Goal: Communication & Community: Answer question/provide support

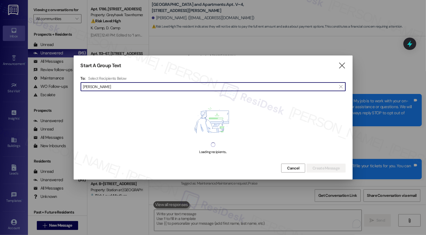
scroll to position [613, 0]
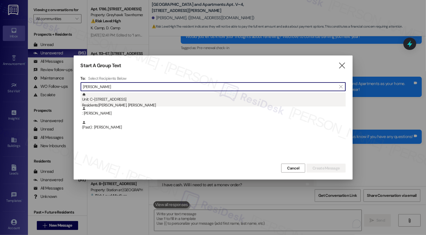
type input "[PERSON_NAME]"
click at [128, 102] on div "Unit: C~110 - 2229 North 100 West Residents: [PERSON_NAME], [PERSON_NAME]" at bounding box center [214, 101] width 264 height 16
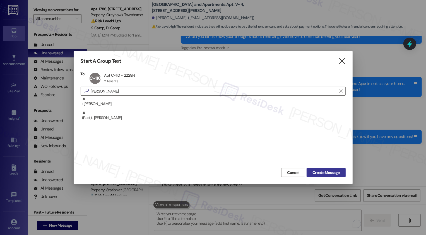
click at [336, 173] on span "Create Message" at bounding box center [326, 173] width 27 height 6
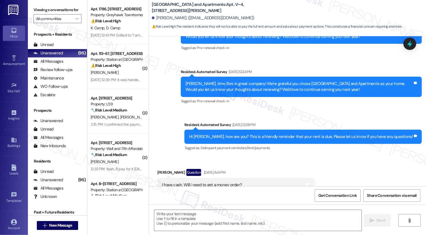
type textarea "Fetching suggested responses. Please feel free to read through the conversation…"
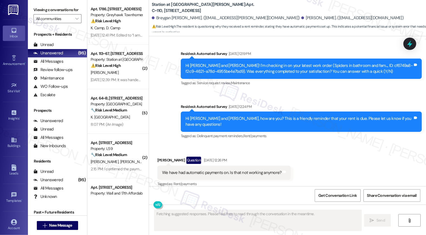
scroll to position [732, 0]
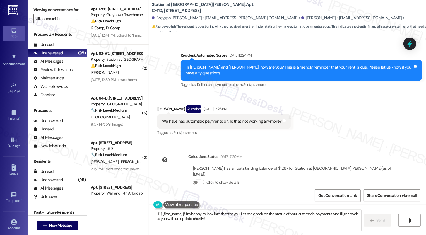
click at [157, 106] on div "[PERSON_NAME] Question [DATE] 12:26 PM" at bounding box center [223, 110] width 133 height 9
copy div "[PERSON_NAME]"
click at [192, 222] on textarea "Hi {{first_name}}! I'm happy to look into that for you. Let me check on the sta…" at bounding box center [257, 220] width 207 height 21
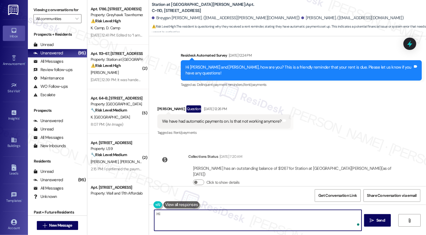
paste textarea "[PERSON_NAME]"
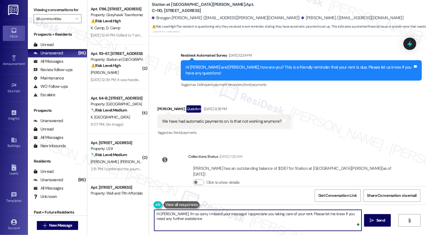
type textarea "Hi [PERSON_NAME], I'm so sorry I missed your message! I appreciate you taking c…"
click at [236, 222] on textarea "Hi [PERSON_NAME], I'm so sorry I missed your message! I appreciate you taking c…" at bounding box center [257, 220] width 207 height 21
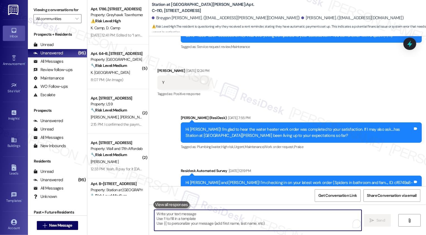
scroll to position [777, 0]
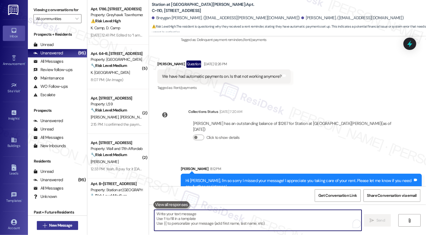
click at [57, 225] on span "New Message" at bounding box center [60, 226] width 23 height 6
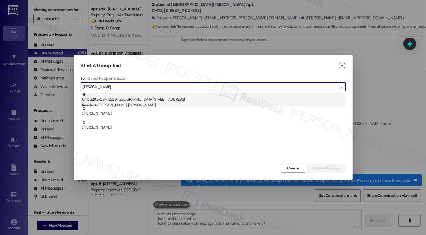
type input "[PERSON_NAME]"
click at [139, 104] on div "Residents: [PERSON_NAME], [PERSON_NAME]" at bounding box center [214, 105] width 264 height 6
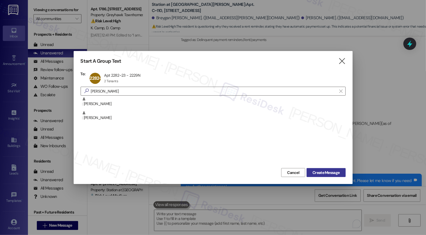
click at [333, 171] on span "Create Message" at bounding box center [326, 173] width 27 height 6
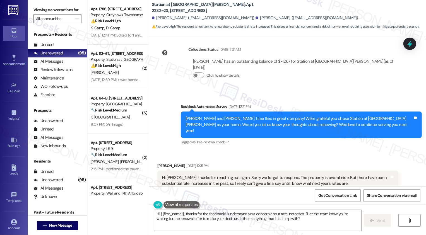
scroll to position [681, 0]
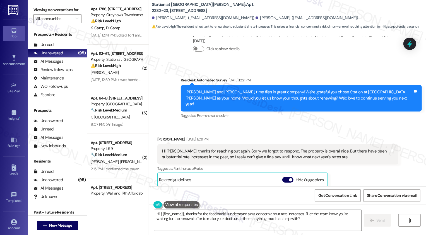
click at [182, 214] on textarea "Hi {{first_name}}, thanks for the feedback! I understand your concern about rat…" at bounding box center [257, 220] width 207 height 21
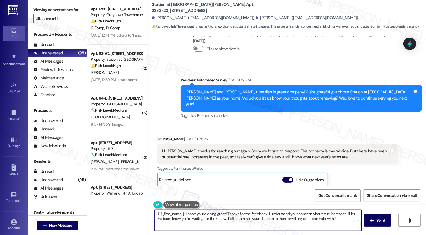
click at [237, 214] on textarea "Hi {{first_name}}, I hope you're doing great! Thanks for the feedback! I unders…" at bounding box center [257, 220] width 207 height 21
click at [274, 214] on textarea "Hi {{first_name}}, I hope you're doing great! Thanks again for the feedback! I …" at bounding box center [257, 220] width 207 height 21
drag, startPoint x: 262, startPoint y: 218, endPoint x: 271, endPoint y: 232, distance: 17.5
click at [271, 232] on div "Hi {{first_name}}, I hope you're doing great! Thanks again for the feedback! I'…" at bounding box center [287, 226] width 277 height 42
click at [157, 137] on div "[PERSON_NAME] [DATE] 12:31 PM" at bounding box center [277, 141] width 241 height 8
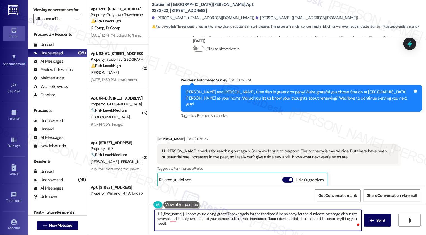
click at [157, 137] on div "[PERSON_NAME] [DATE] 12:31 PM" at bounding box center [277, 141] width 241 height 8
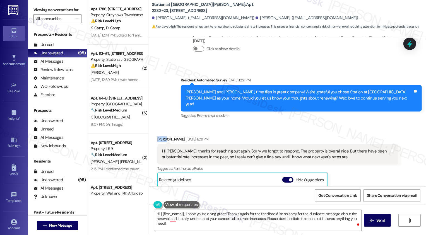
copy div "[PERSON_NAME]"
click at [173, 213] on textarea "Hi {{first_name}}, I hope you're doing great! Thanks again for the feedback! I'…" at bounding box center [257, 220] width 207 height 21
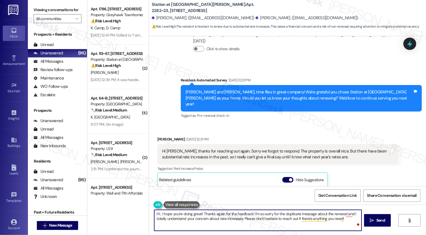
paste textarea "[PERSON_NAME]"
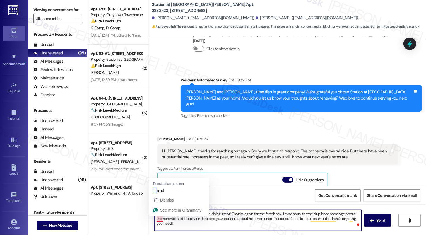
click at [156, 220] on textarea "Hi [PERSON_NAME], I hope you're doing great! Thanks again for the feedback! I'm…" at bounding box center [257, 220] width 207 height 21
type textarea "Hi [PERSON_NAME], I hope you're doing great! Thanks again for the feedback! I'm…"
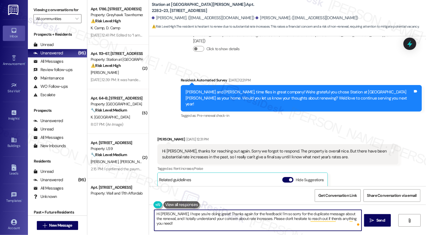
click at [252, 219] on textarea "Hi [PERSON_NAME], I hope you're doing great! Thanks again for the feedback! I'm…" at bounding box center [257, 220] width 207 height 21
click at [289, 220] on textarea "Hi [PERSON_NAME], I hope you're doing great! Thanks again for the feedback! I'm…" at bounding box center [257, 220] width 207 height 21
click at [373, 221] on icon "" at bounding box center [372, 221] width 4 height 4
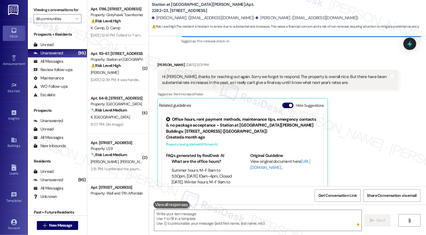
scroll to position [756, 0]
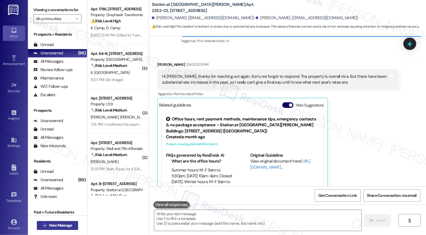
click at [64, 226] on span "New Message" at bounding box center [60, 226] width 23 height 6
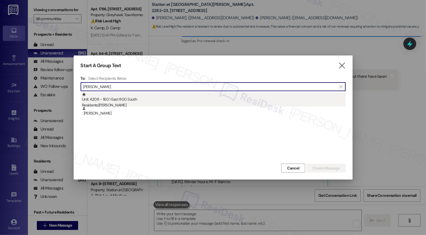
type input "[PERSON_NAME]"
click at [118, 104] on div "Residents: [PERSON_NAME]" at bounding box center [214, 105] width 264 height 6
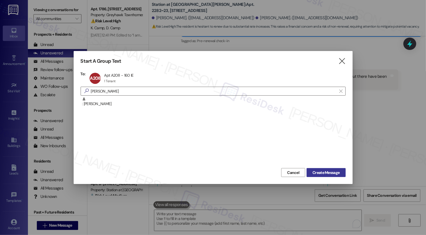
click at [319, 171] on span "Create Message" at bounding box center [326, 173] width 27 height 6
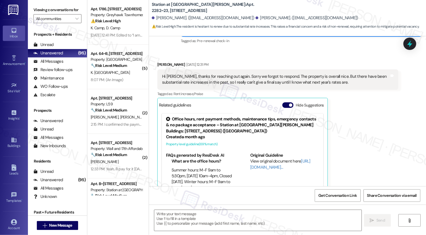
type textarea "Fetching suggested responses. Please feel free to read through the conversation…"
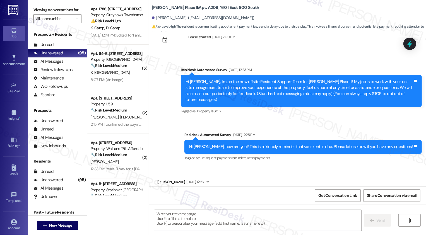
type textarea "Fetching suggested responses. Please feel free to read through the conversation…"
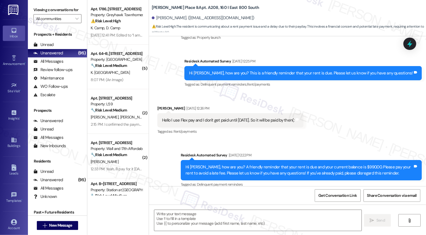
scroll to position [198, 0]
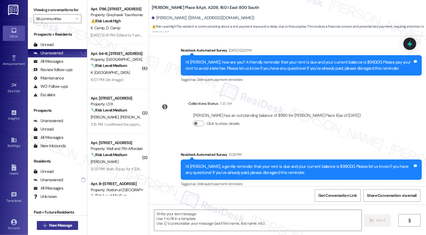
click at [65, 225] on span "New Message" at bounding box center [60, 226] width 23 height 6
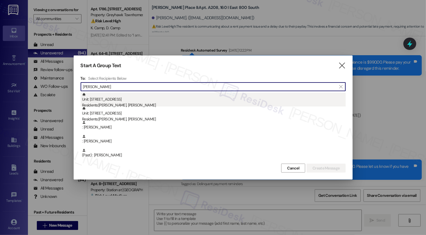
type input "[PERSON_NAME]"
click at [151, 101] on div "Unit: [STREET_ADDRESS][DEMOGRAPHIC_DATA] Residents: [PERSON_NAME], [PERSON_NAME]" at bounding box center [214, 101] width 264 height 16
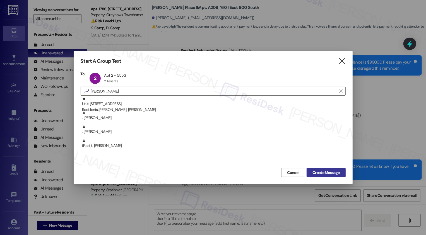
click at [321, 172] on span "Create Message" at bounding box center [326, 173] width 27 height 6
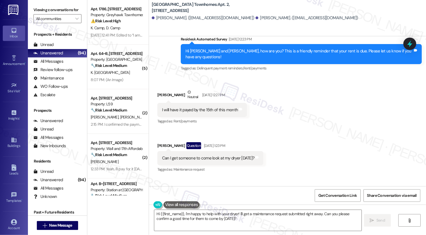
scroll to position [164, 0]
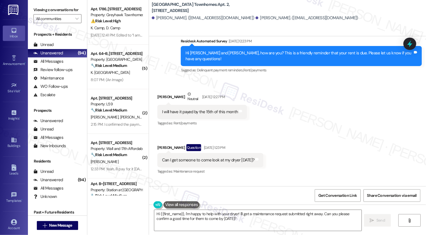
click at [219, 7] on b "[GEOGRAPHIC_DATA] Townhomes: Apt. 2, [STREET_ADDRESS]" at bounding box center [208, 8] width 112 height 12
copy b "555"
click at [196, 214] on textarea "Hi {{first_name}}, I'm happy to help with your dryer! I'll get a maintenance re…" at bounding box center [257, 220] width 207 height 21
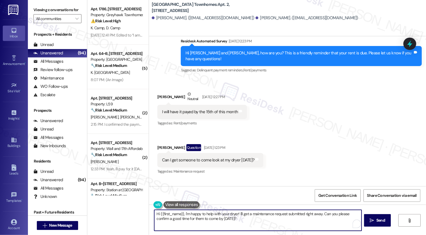
click at [223, 217] on textarea "Hi {{first_name}}, I'm happy to help with your dryer! I'll get a maintenance re…" at bounding box center [257, 220] width 207 height 21
click at [237, 212] on textarea "Hi {{first_name}}, I'm happy to help with your dryer! I'll get a maintenance re…" at bounding box center [257, 220] width 207 height 21
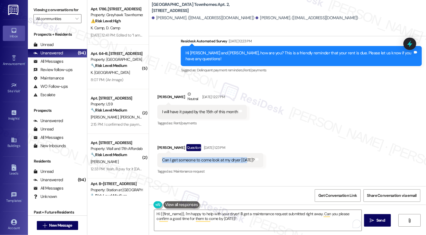
drag, startPoint x: 159, startPoint y: 154, endPoint x: 244, endPoint y: 156, distance: 84.4
click at [244, 157] on div "Can I get someone to come look at my dryer [DATE]?" at bounding box center [208, 160] width 93 height 6
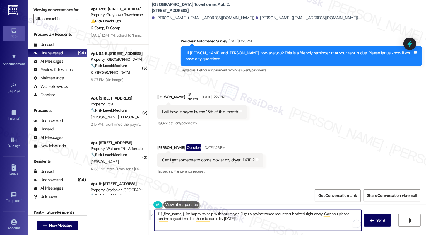
drag, startPoint x: 237, startPoint y: 214, endPoint x: 246, endPoint y: 223, distance: 13.6
click at [246, 223] on textarea "Hi {{first_name}}, I'm happy to help with your dryer! I'll get a maintenance re…" at bounding box center [257, 220] width 207 height 21
click at [182, 213] on textarea "Hi {{first_name}}, I'm happy to help with your dryer! Could you please confirm …" at bounding box center [257, 220] width 207 height 21
click at [165, 216] on textarea "Hi {{first_name}}, I'm happy to help with your dryer! Could you please confirm …" at bounding box center [257, 220] width 207 height 21
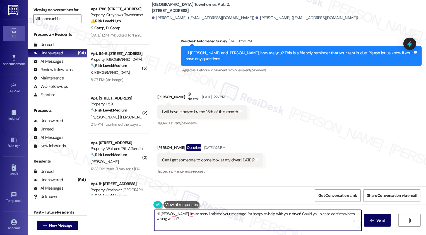
click at [357, 214] on textarea "Hi [PERSON_NAME], i'm so sorry i missed your message. I'm happy to help with yo…" at bounding box center [257, 220] width 207 height 21
paste textarea "I’m so sorry I missed your message. I’d be happy to help with your dryer! Could…"
click at [242, 219] on textarea "Hi [PERSON_NAME], I’m so sorry I missed your message. I’d be happy to help with…" at bounding box center [257, 220] width 207 height 21
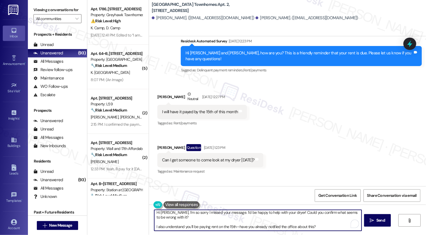
click at [235, 228] on textarea "Hi [PERSON_NAME], I’m so sorry I missed your message. I’d be happy to help with…" at bounding box center [257, 220] width 207 height 21
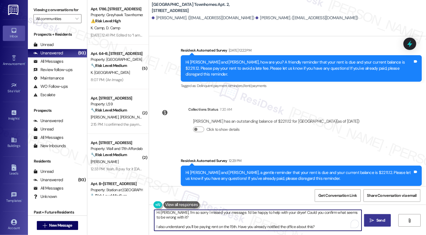
type textarea "Hi [PERSON_NAME], I’m so sorry I missed your message. I’d be happy to help with…"
click at [372, 224] on span " Send" at bounding box center [378, 221] width 18 height 6
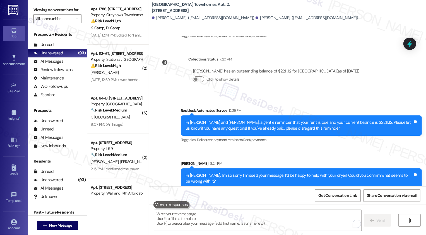
scroll to position [366, 0]
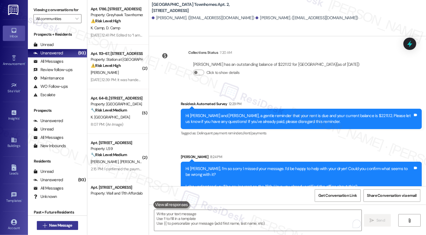
click at [61, 223] on span "New Message" at bounding box center [60, 226] width 23 height 6
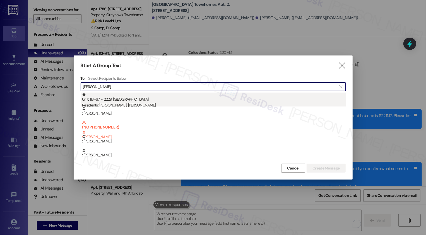
type input "[PERSON_NAME]"
click at [129, 100] on div "Unit: 113~67 - 2229 North 100 West Residents: [PERSON_NAME], [PERSON_NAME]" at bounding box center [214, 101] width 264 height 16
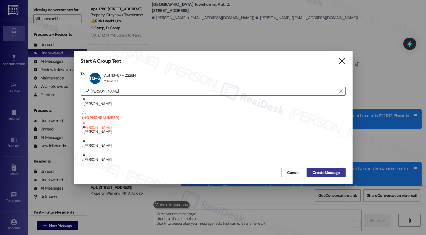
click at [318, 173] on span "Create Message" at bounding box center [326, 173] width 27 height 6
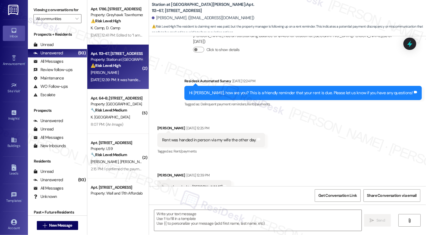
scroll to position [137, 0]
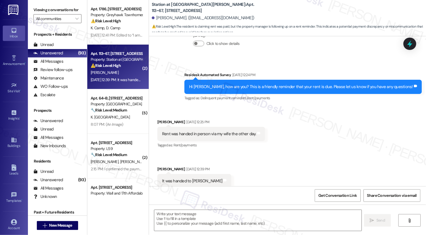
type textarea "Fetching suggested responses. Please feel free to read through the conversation…"
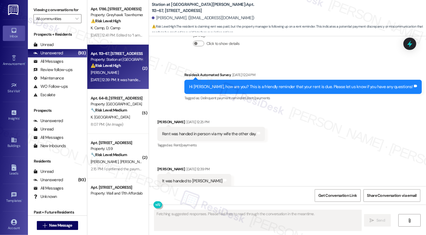
scroll to position [137, 0]
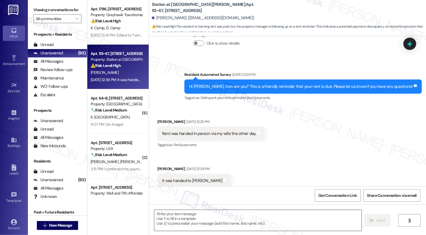
click at [188, 220] on textarea at bounding box center [257, 220] width 207 height 21
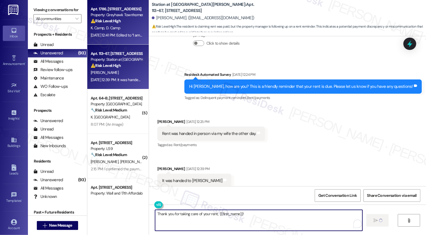
type textarea "Thank you for taking care of your rent, {{first_name}}!"
